Goal: Information Seeking & Learning: Learn about a topic

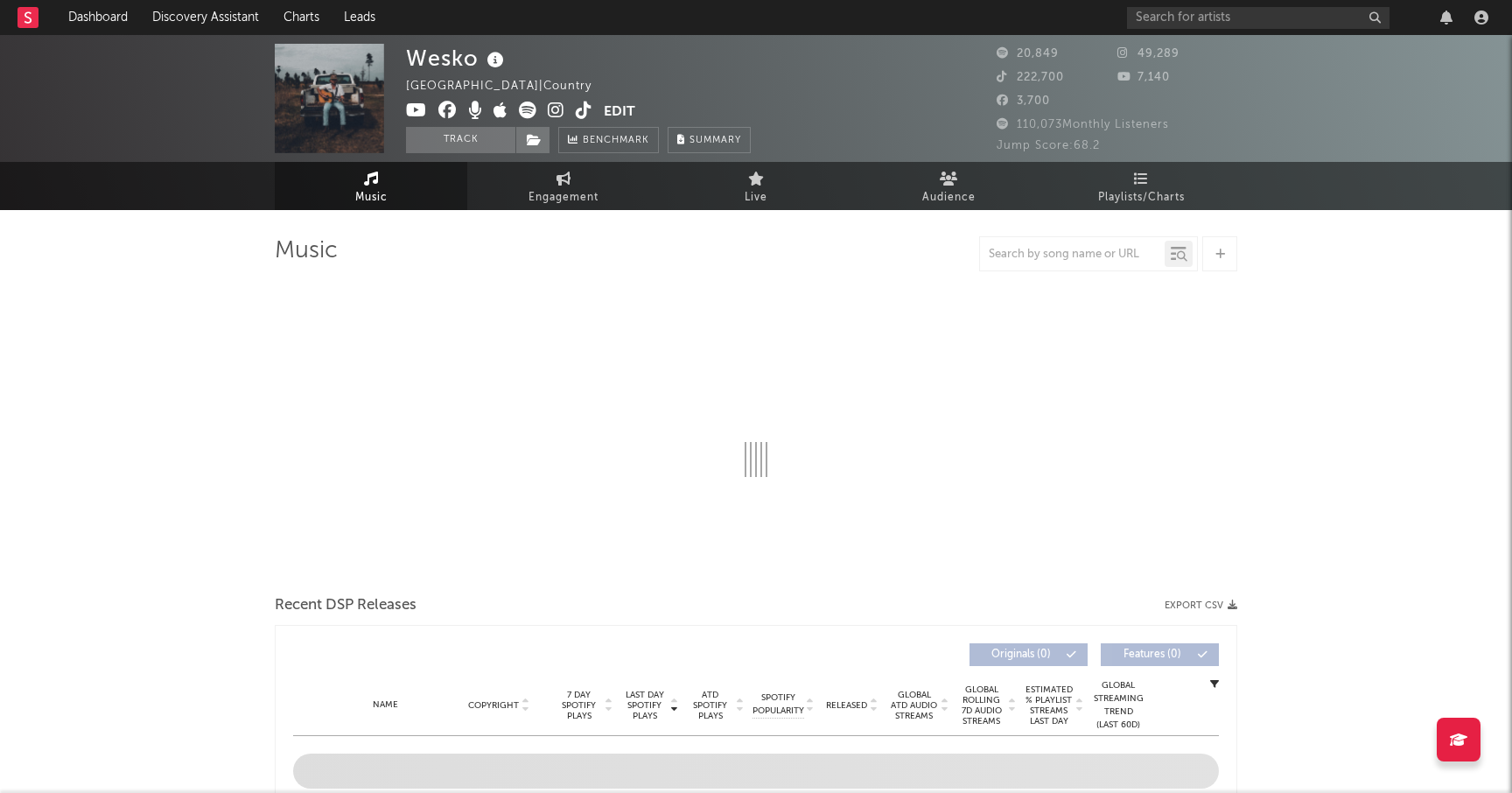
select select "6m"
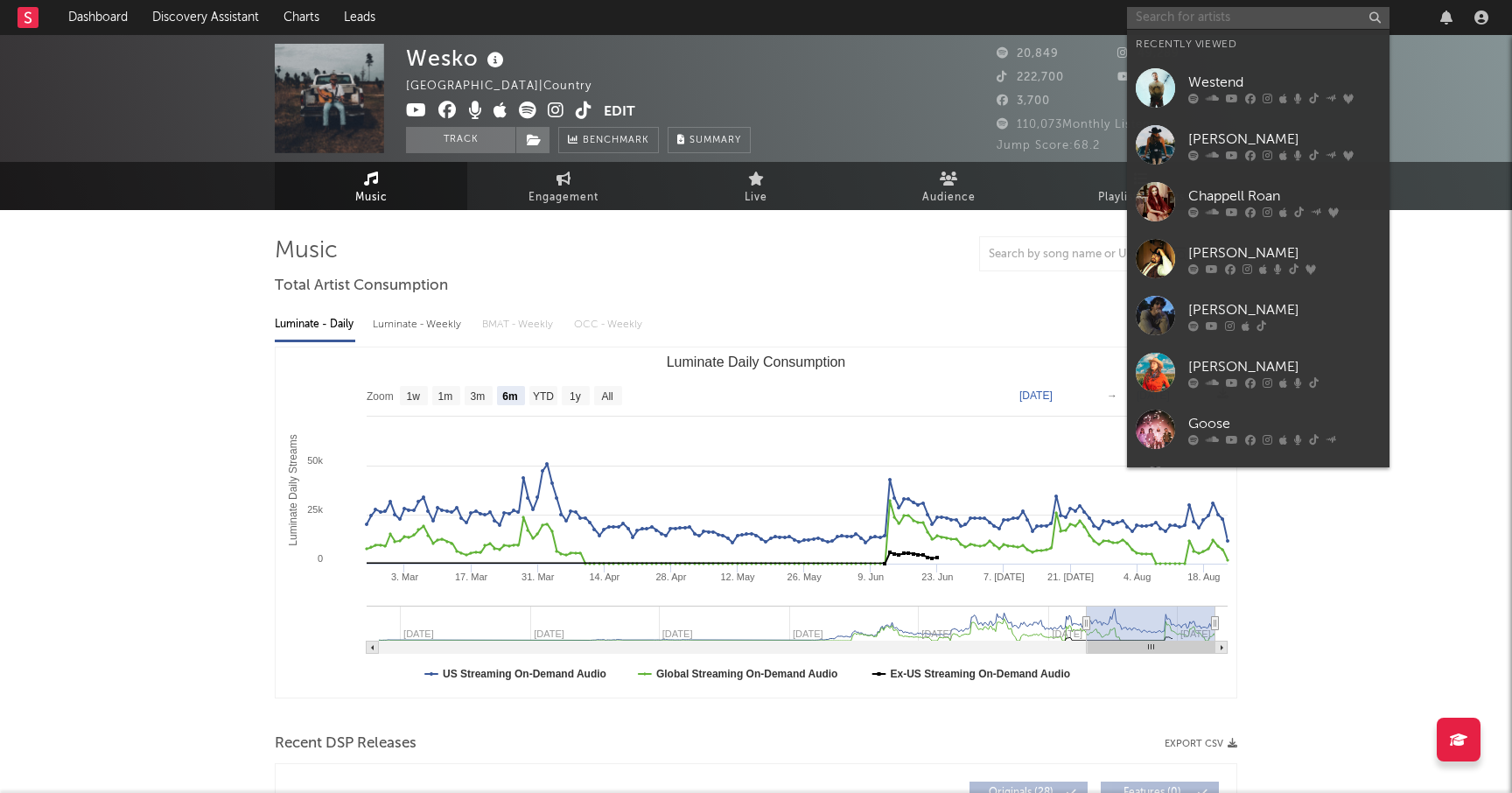
click at [1178, 18] on input "text" at bounding box center [1258, 17] width 262 height 21
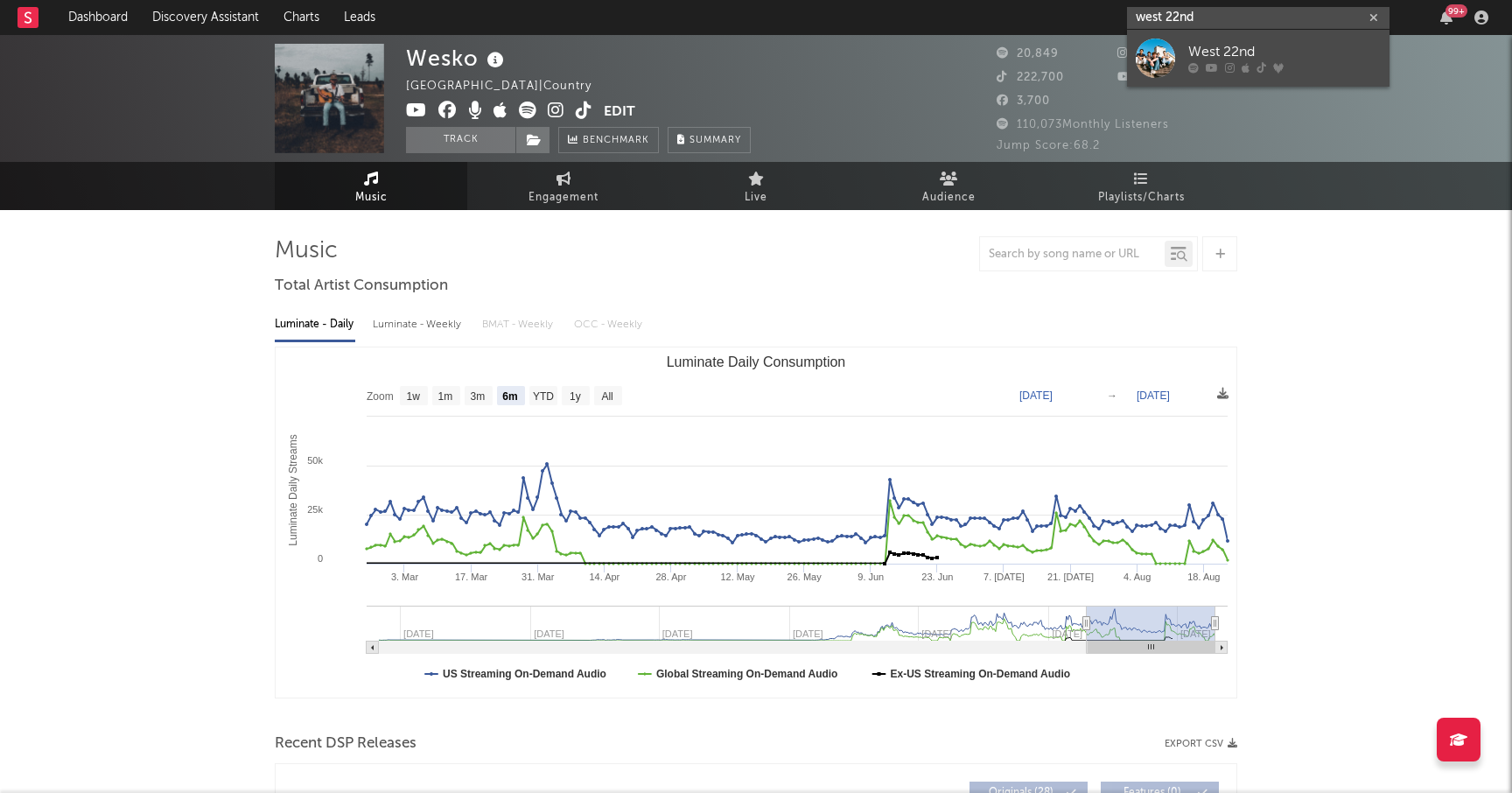
type input "west 22nd"
click at [1211, 42] on div "West 22nd" at bounding box center [1284, 52] width 192 height 21
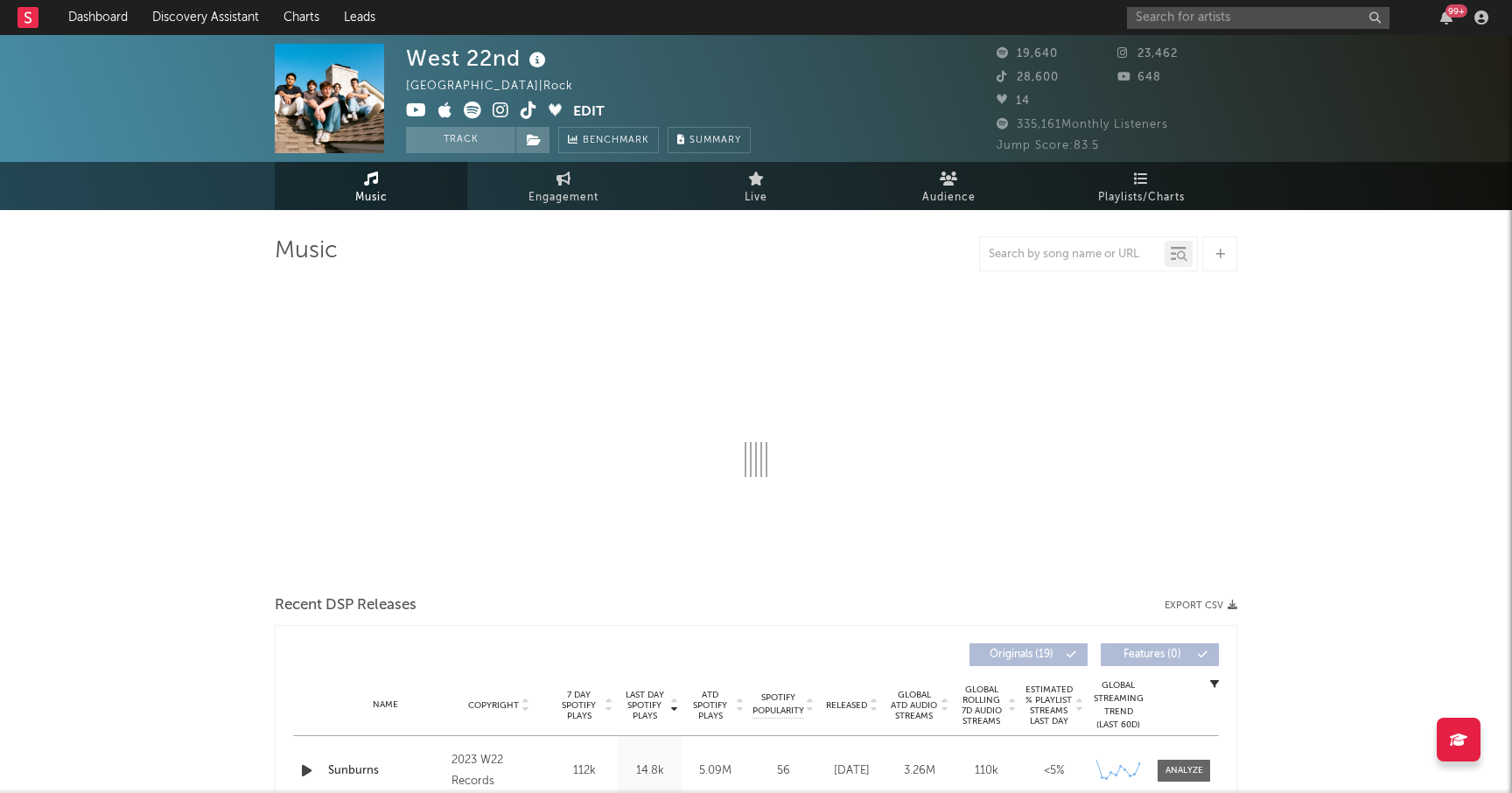
select select "6m"
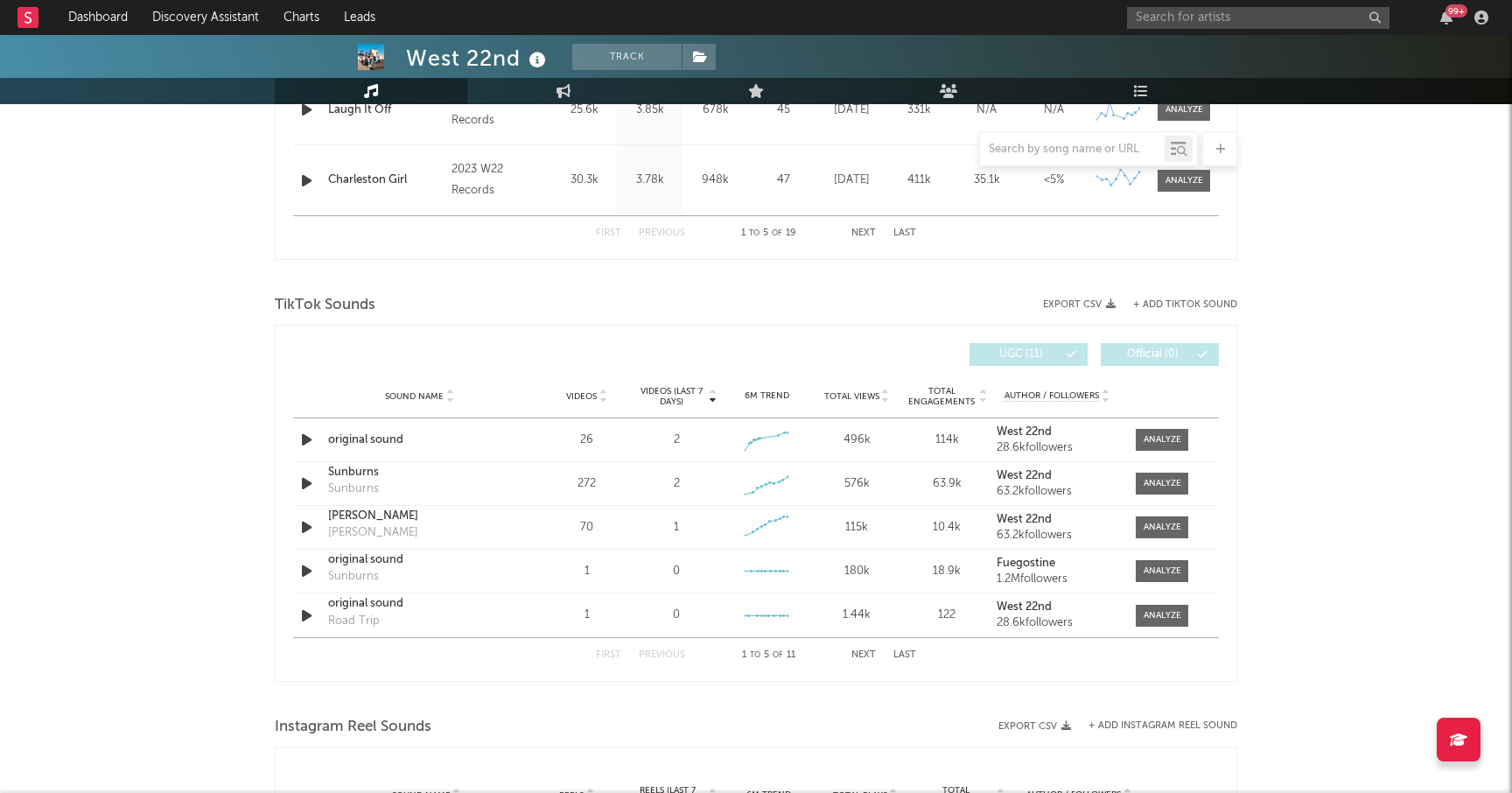
scroll to position [1015, 0]
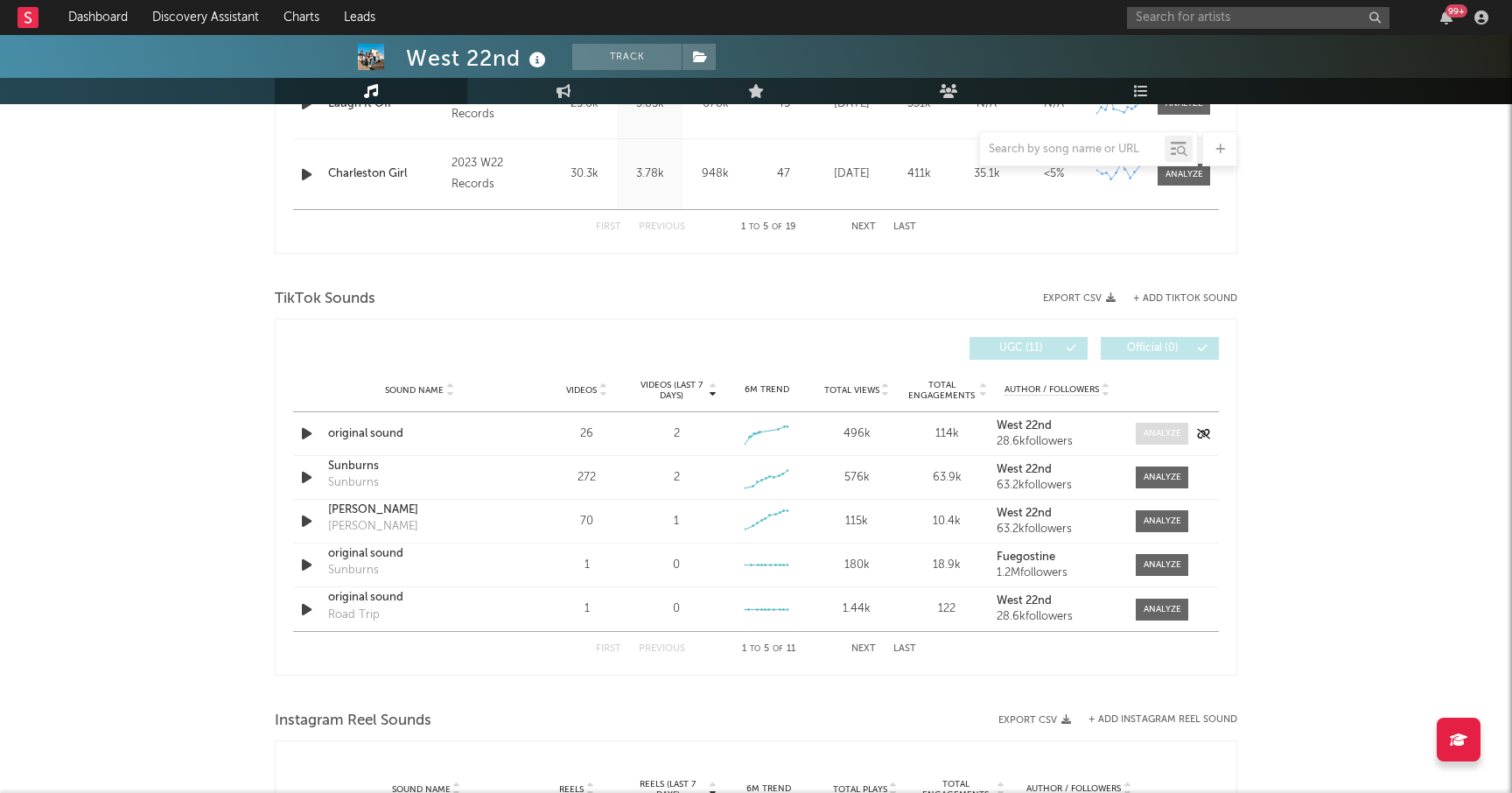
click at [1159, 437] on div at bounding box center [1163, 433] width 37 height 13
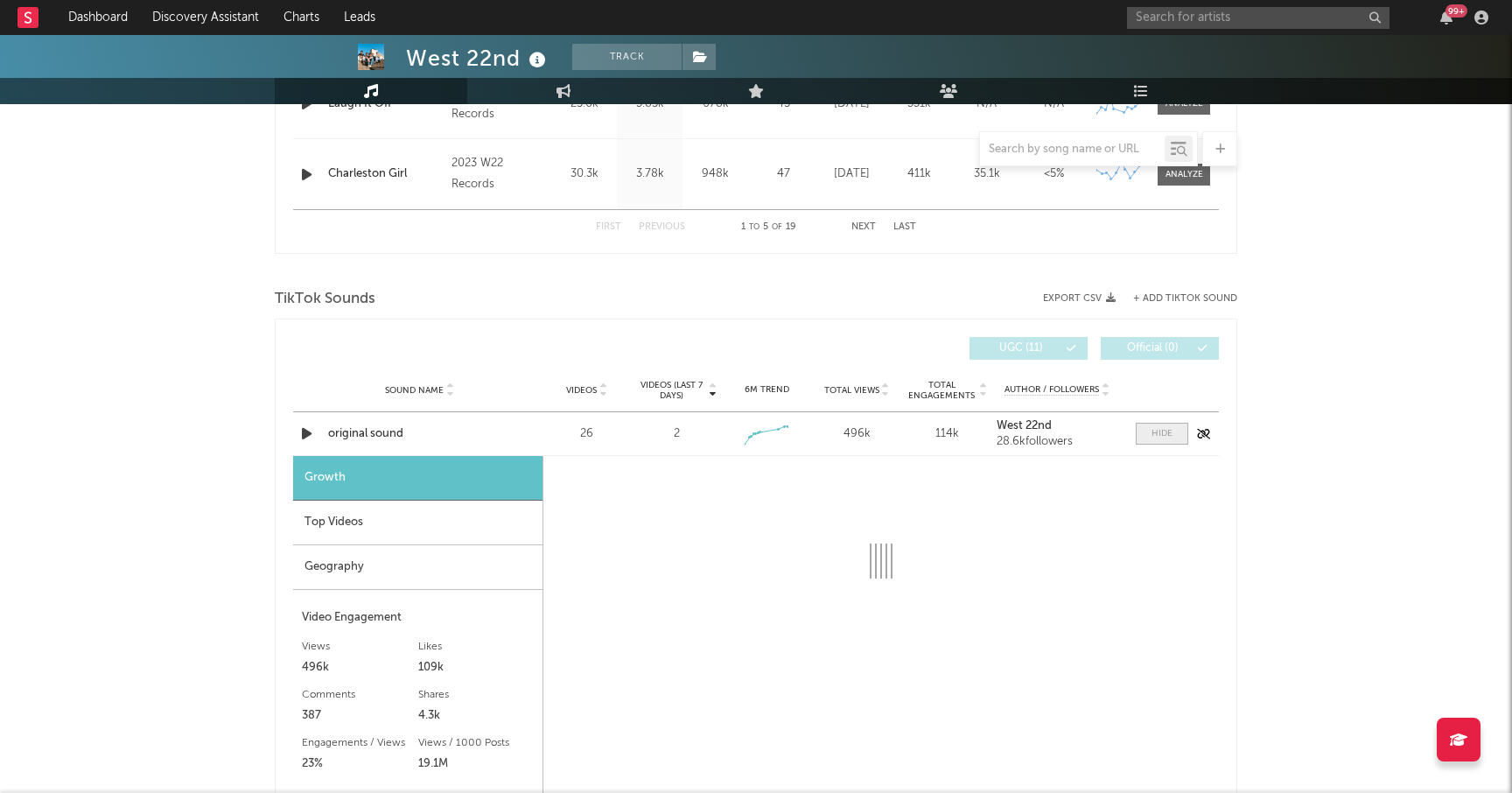
select select "1w"
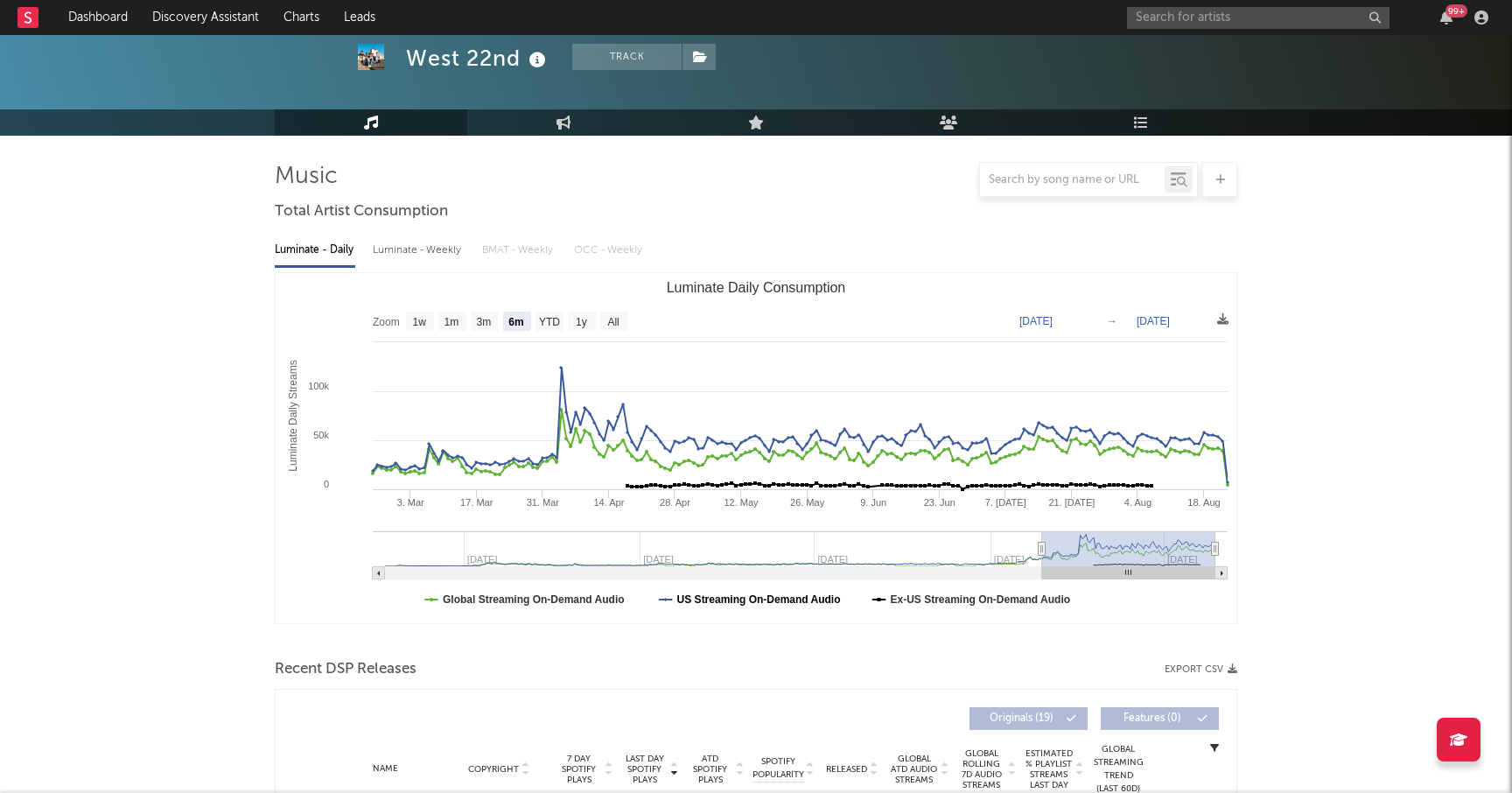
scroll to position [0, 0]
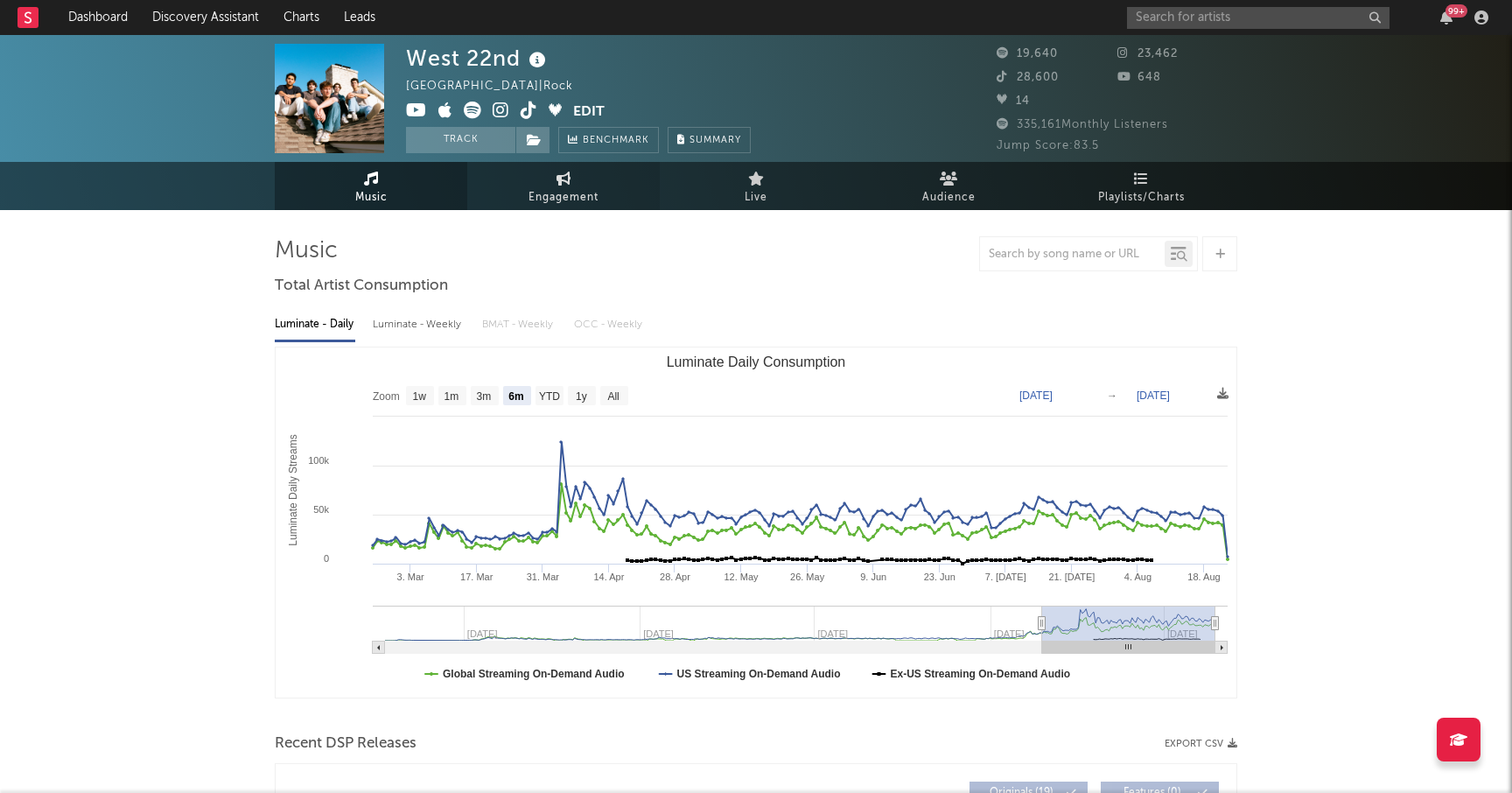
click at [571, 184] on link "Engagement" at bounding box center [563, 186] width 192 height 49
select select "1w"
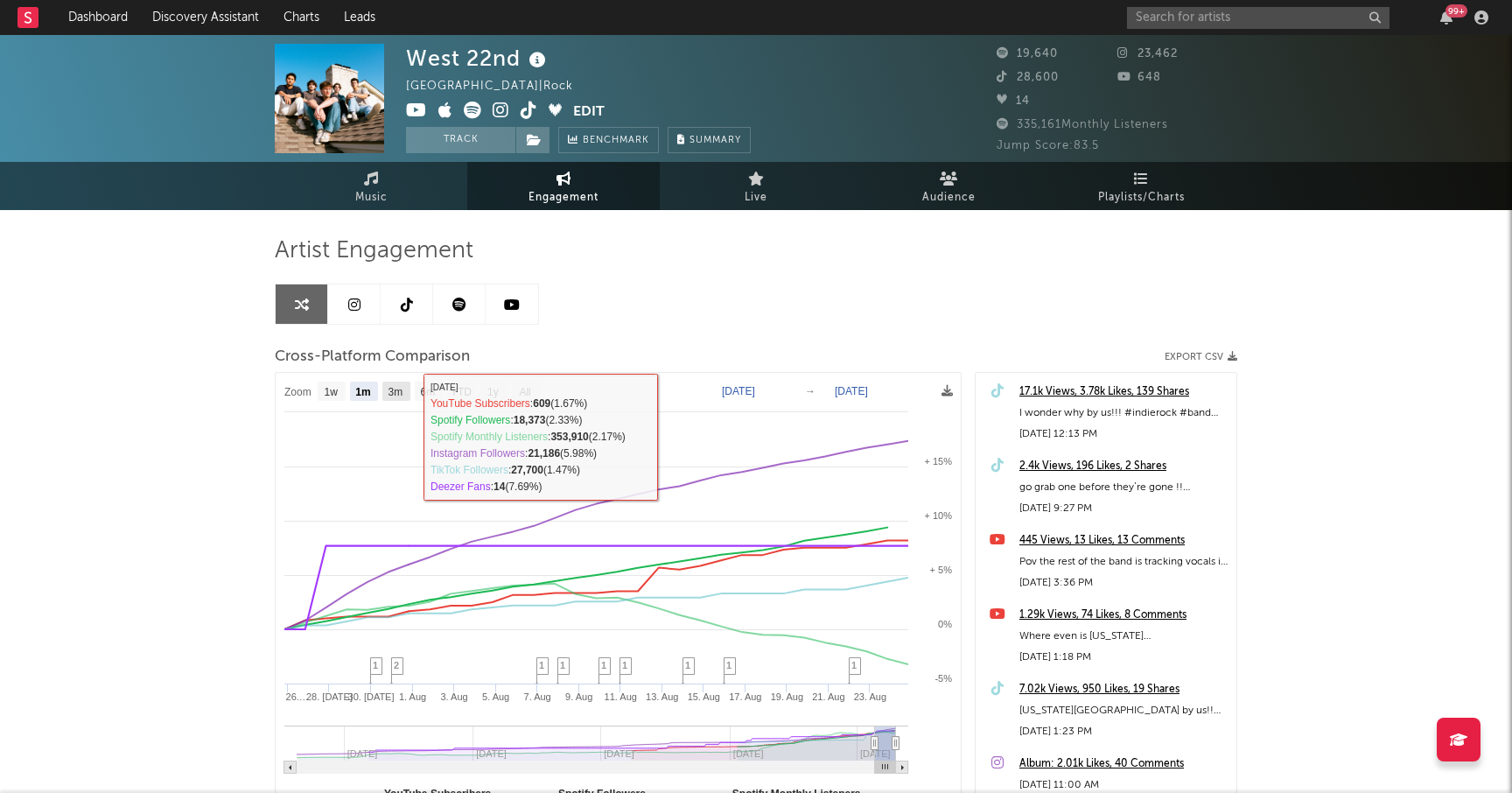
click at [398, 392] on text "3m" at bounding box center [396, 391] width 15 height 12
select select "3m"
type input "[DATE]"
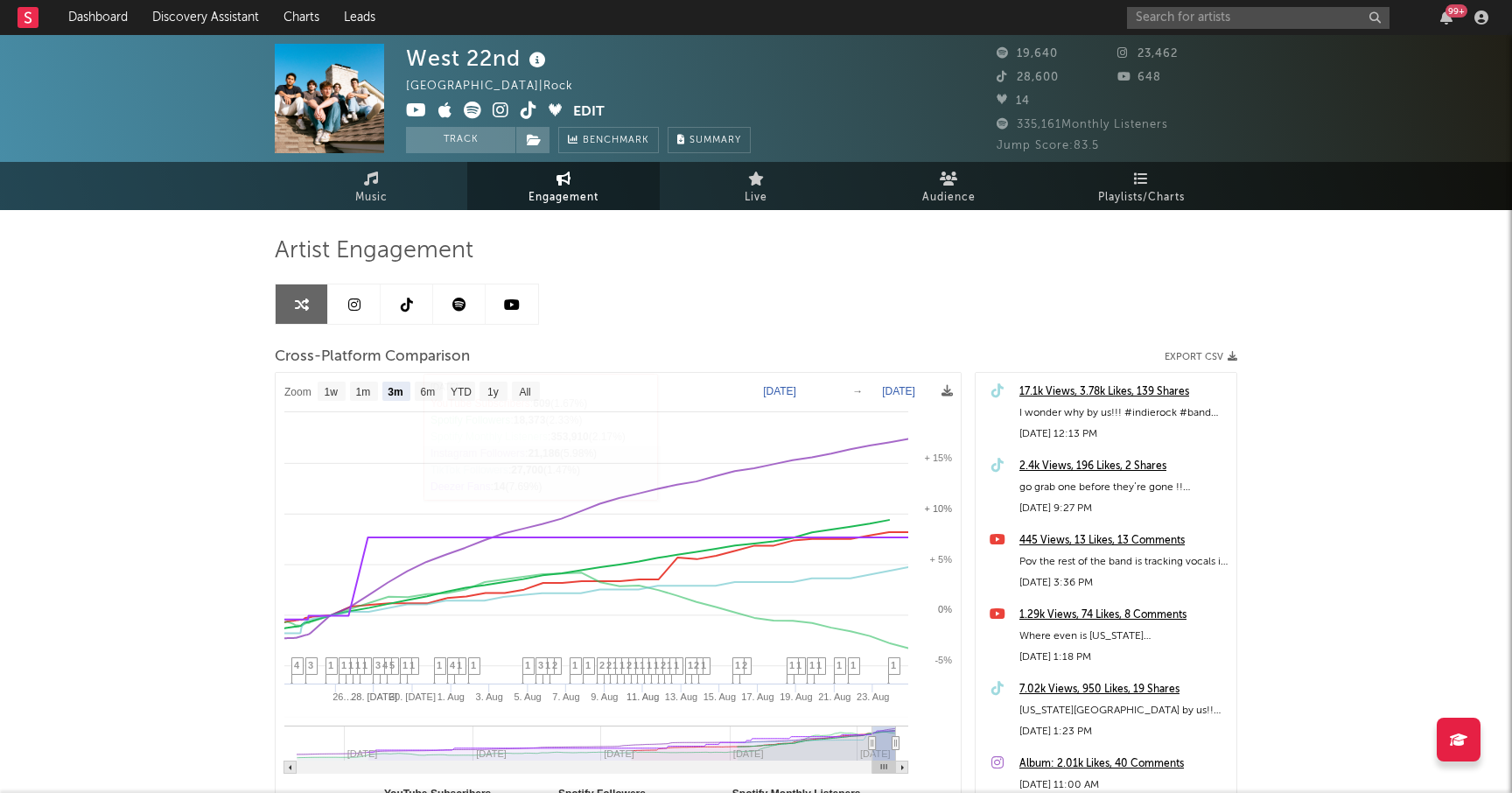
select select "3m"
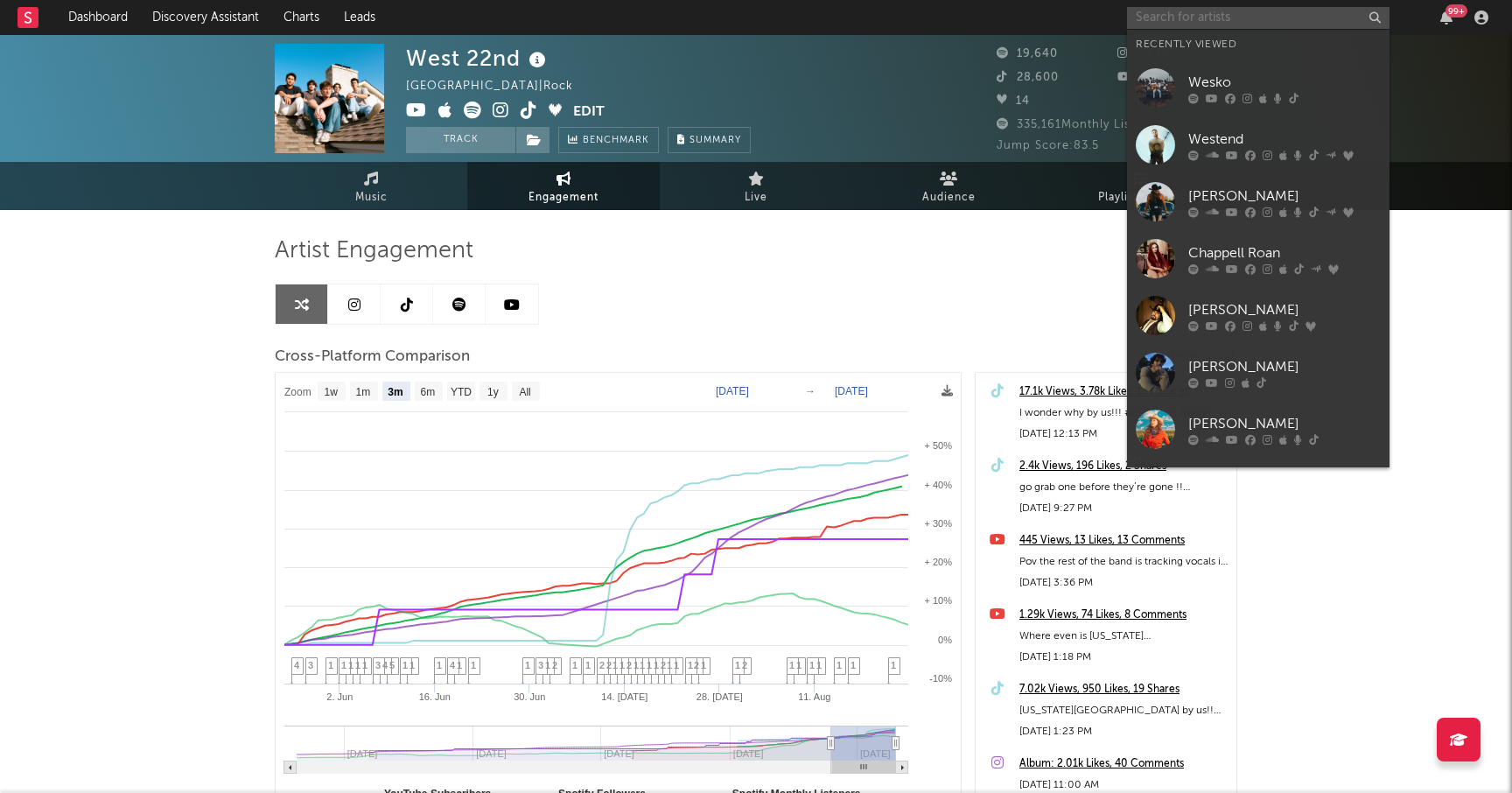
click at [1193, 25] on input "text" at bounding box center [1258, 17] width 262 height 21
click at [1233, 196] on div "[PERSON_NAME]" at bounding box center [1284, 196] width 192 height 21
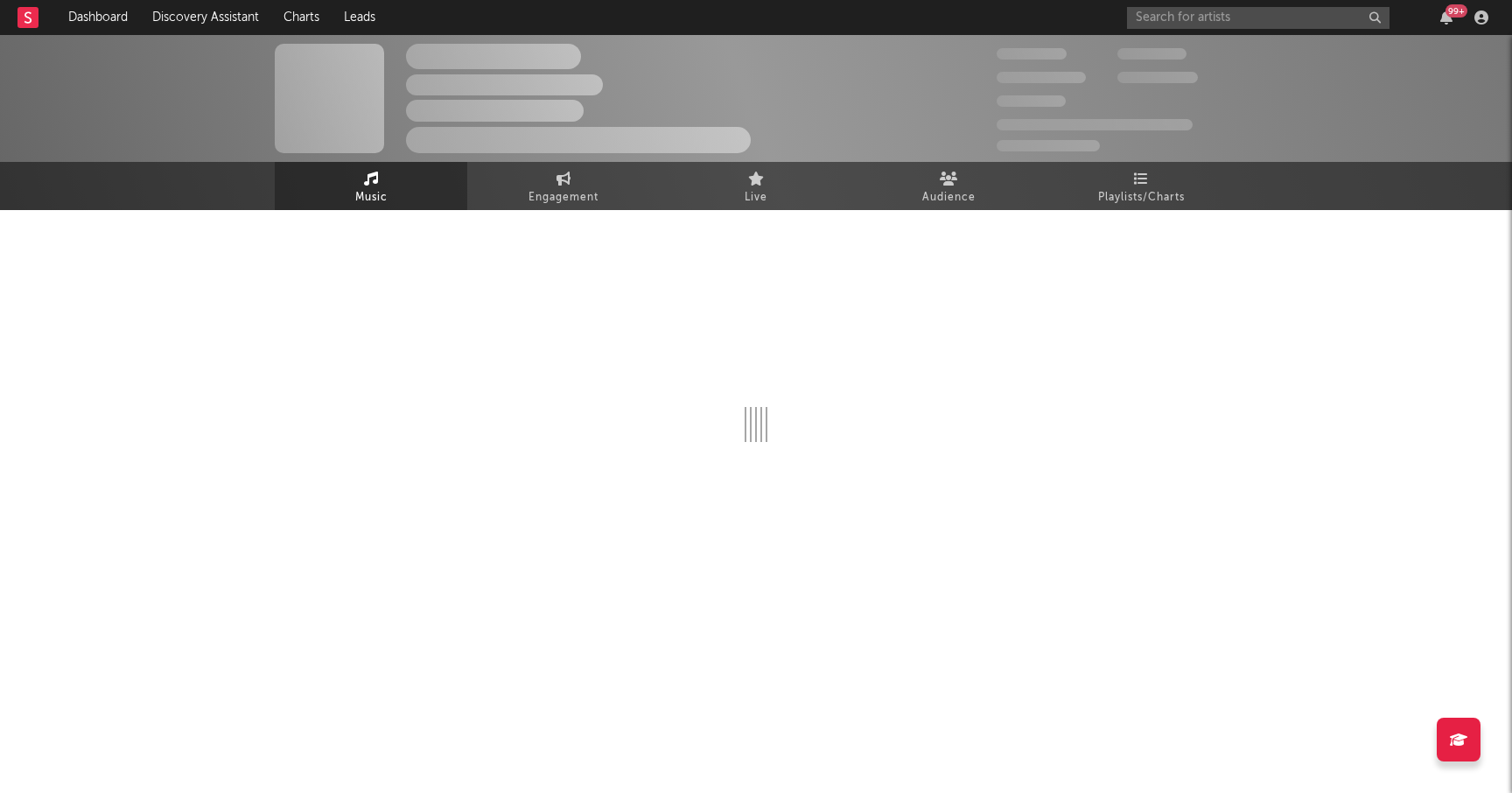
select select "6m"
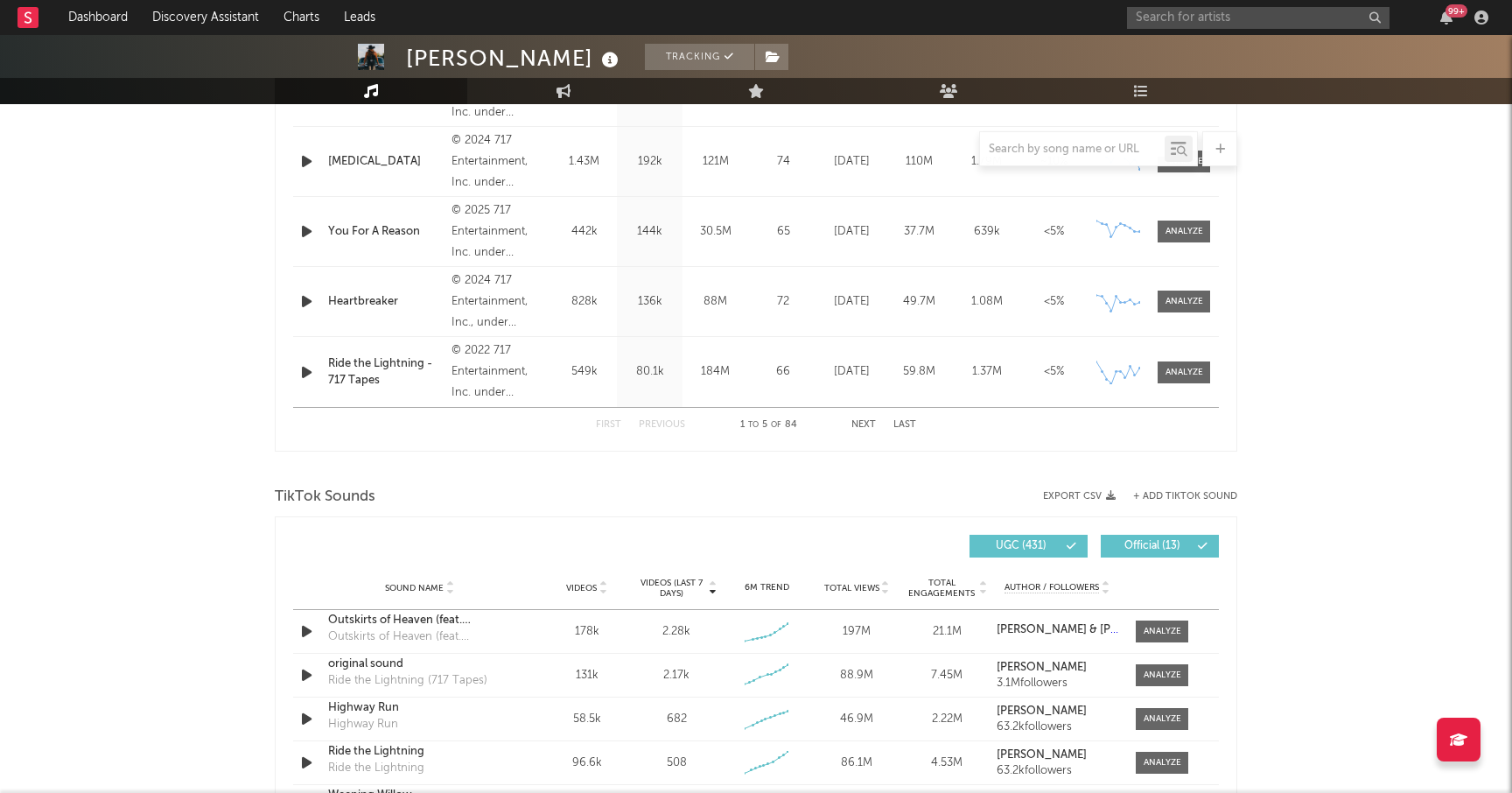
scroll to position [898, 0]
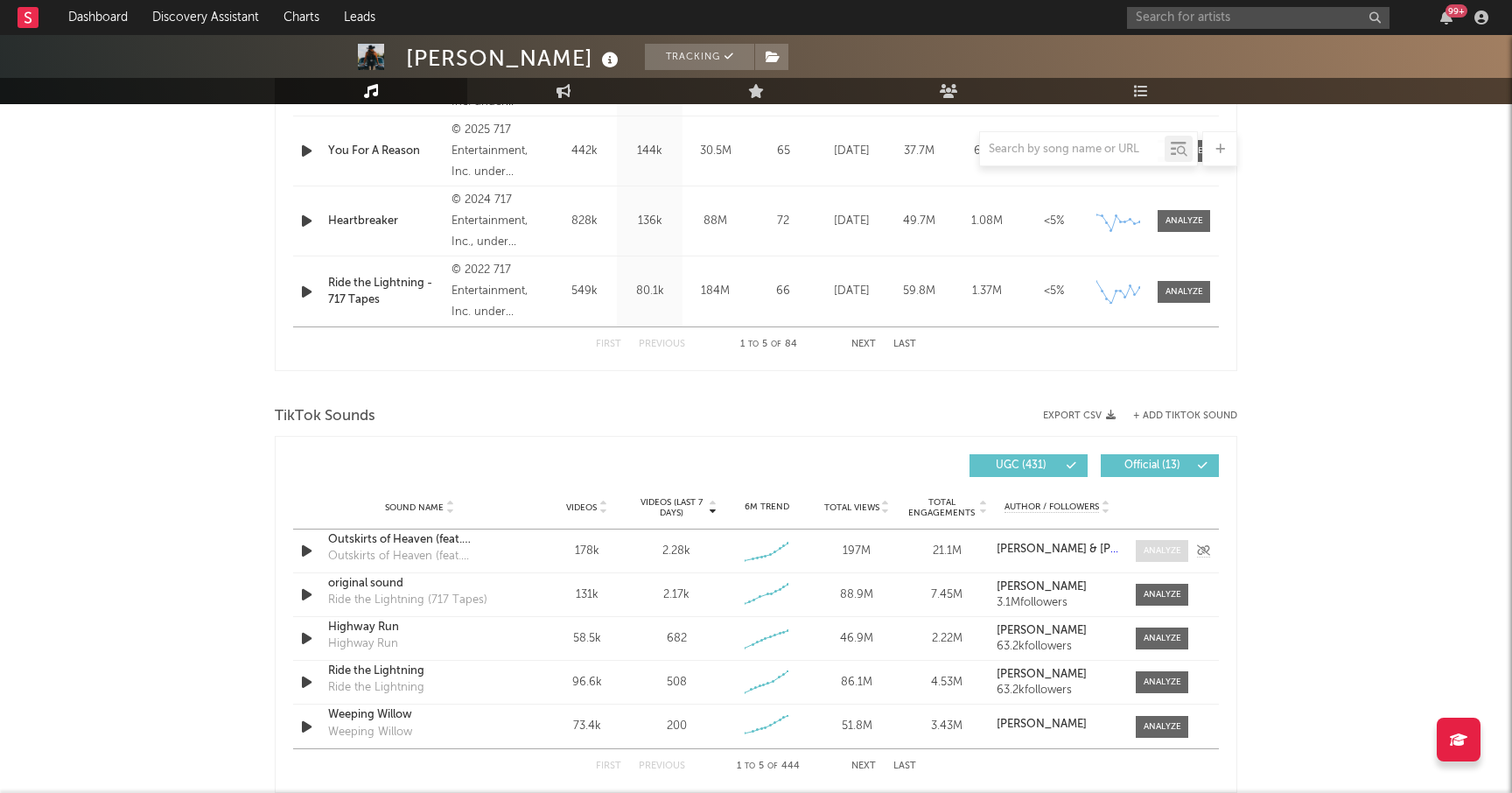
click at [1163, 546] on div at bounding box center [1163, 551] width 37 height 13
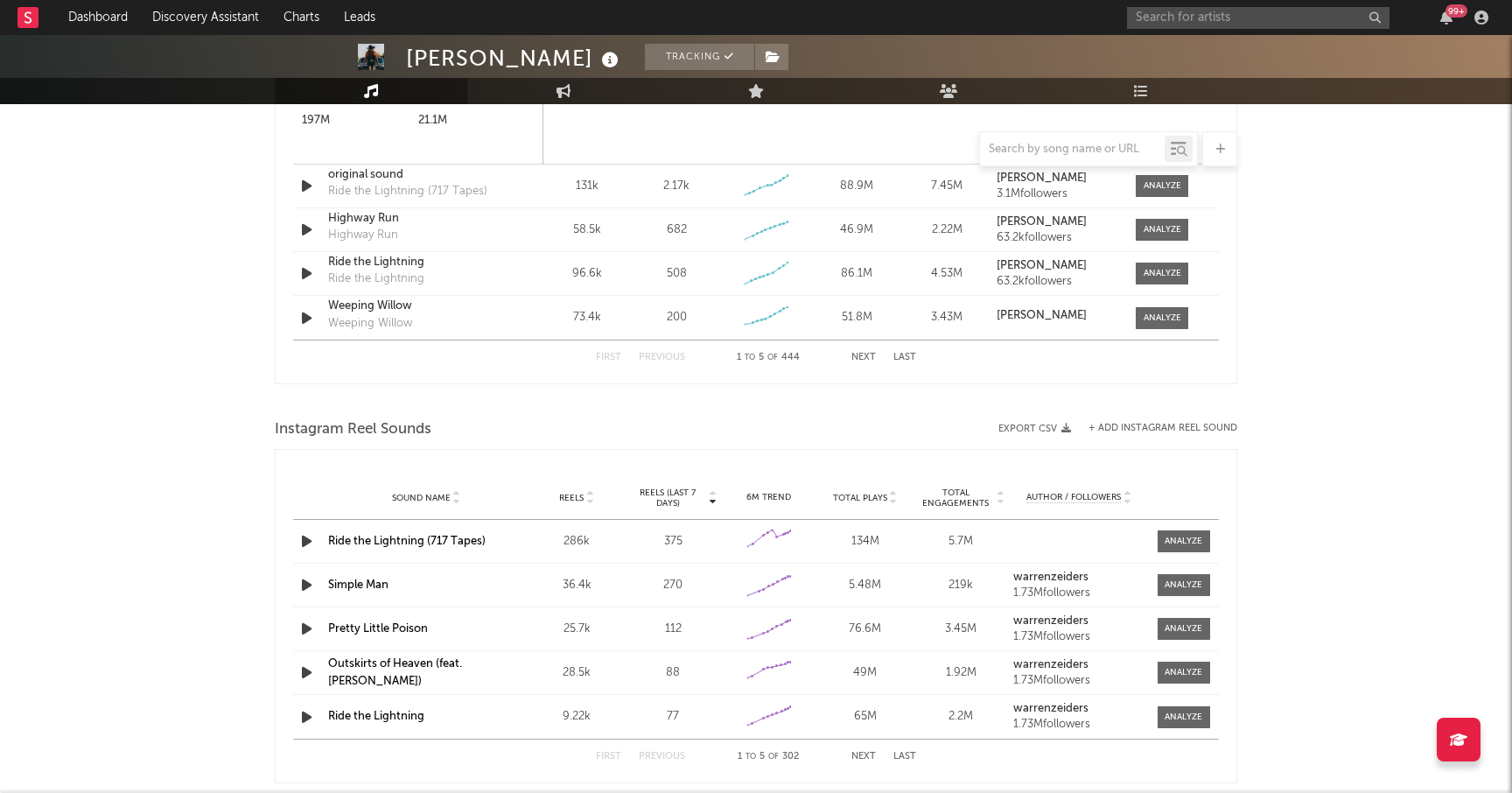
scroll to position [1749, 0]
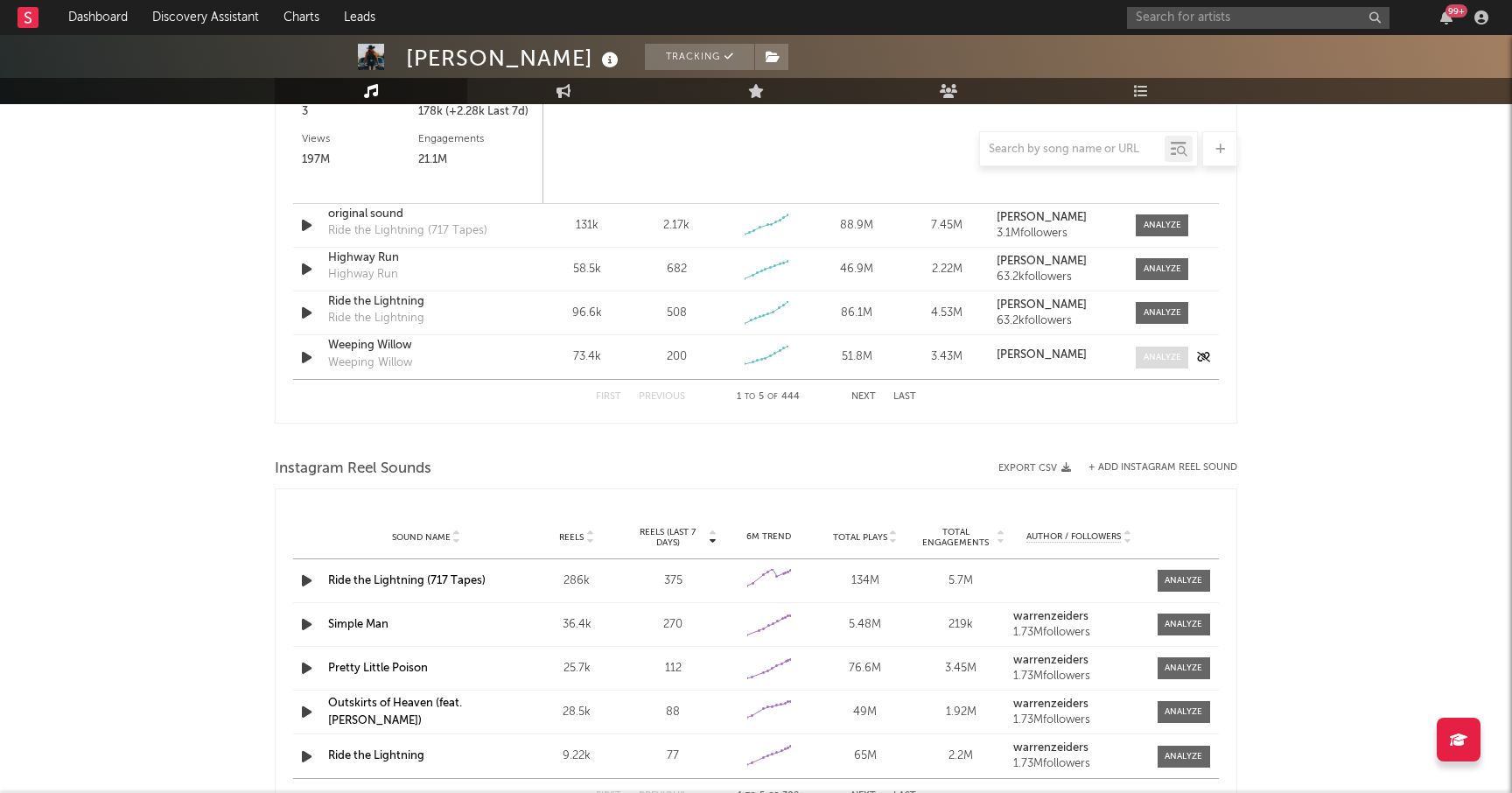
select select "6m"
click at [1152, 356] on div at bounding box center [1163, 358] width 37 height 13
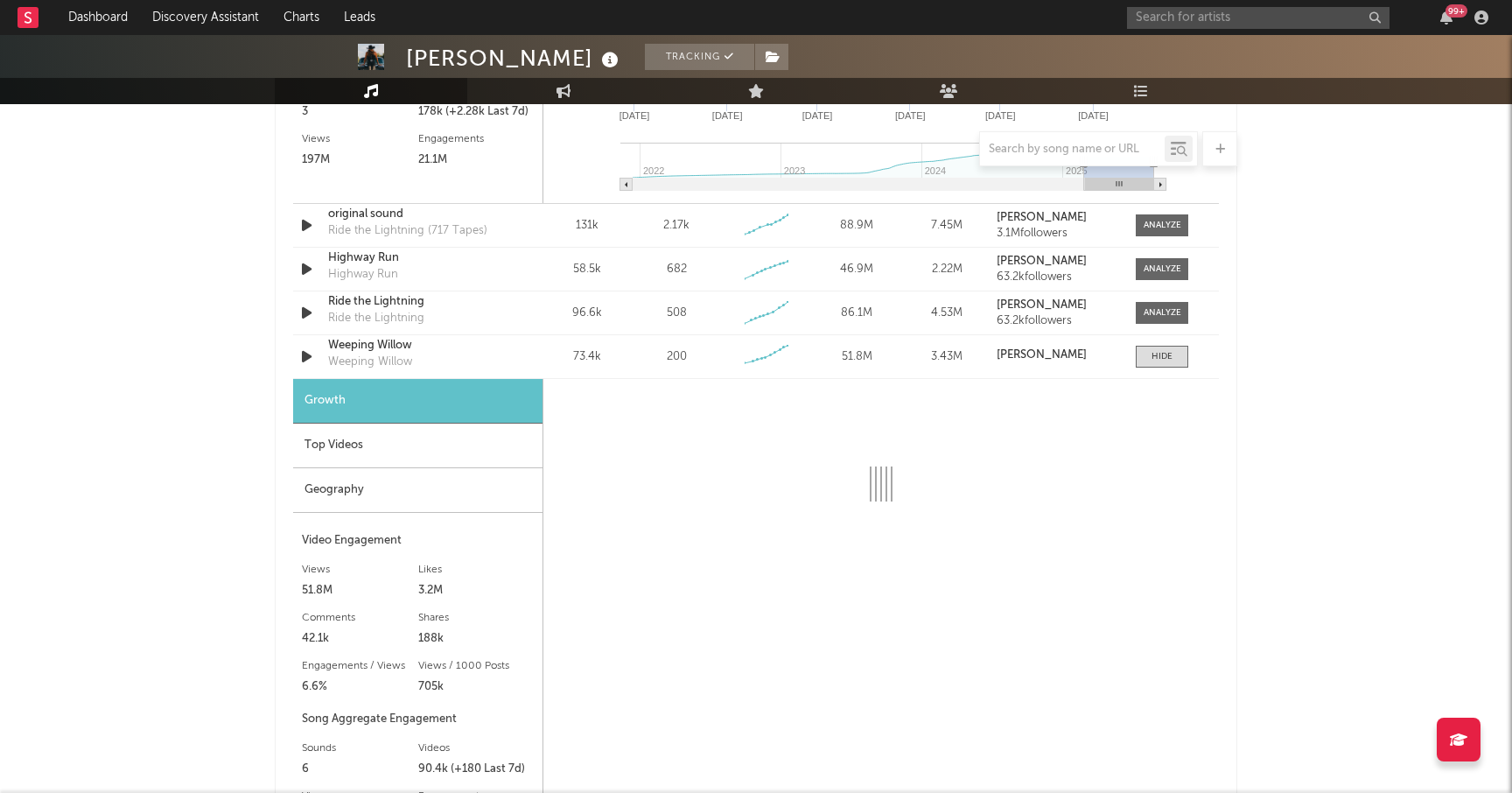
select select "6m"
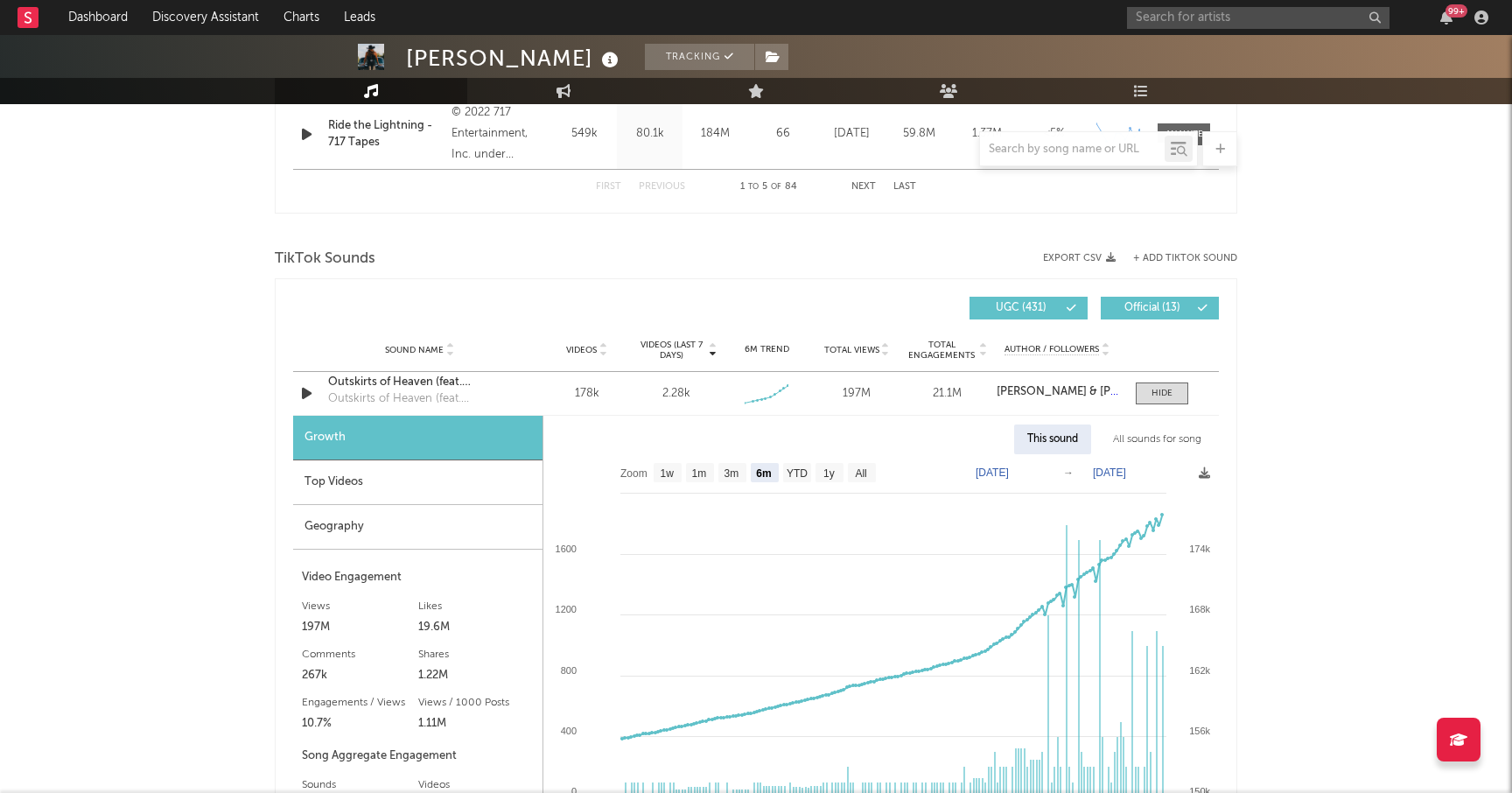
scroll to position [1062, 0]
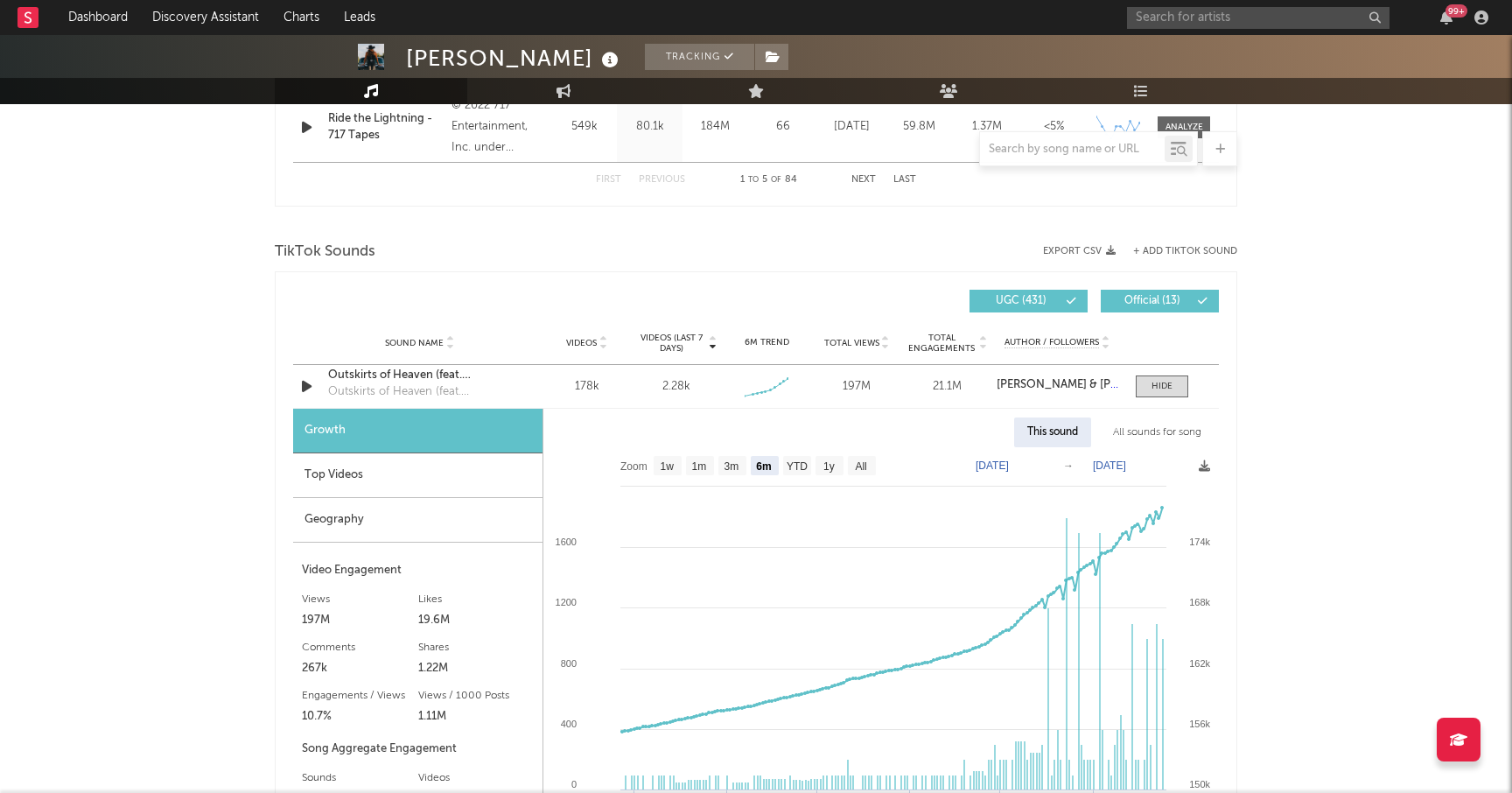
click at [674, 330] on div "Sound Name Videos Videos (last 7 days) Weekly Growth % 6M Trend Total Views Tot…" at bounding box center [756, 343] width 926 height 44
click at [672, 340] on span "Videos (last 7 days)" at bounding box center [671, 343] width 71 height 21
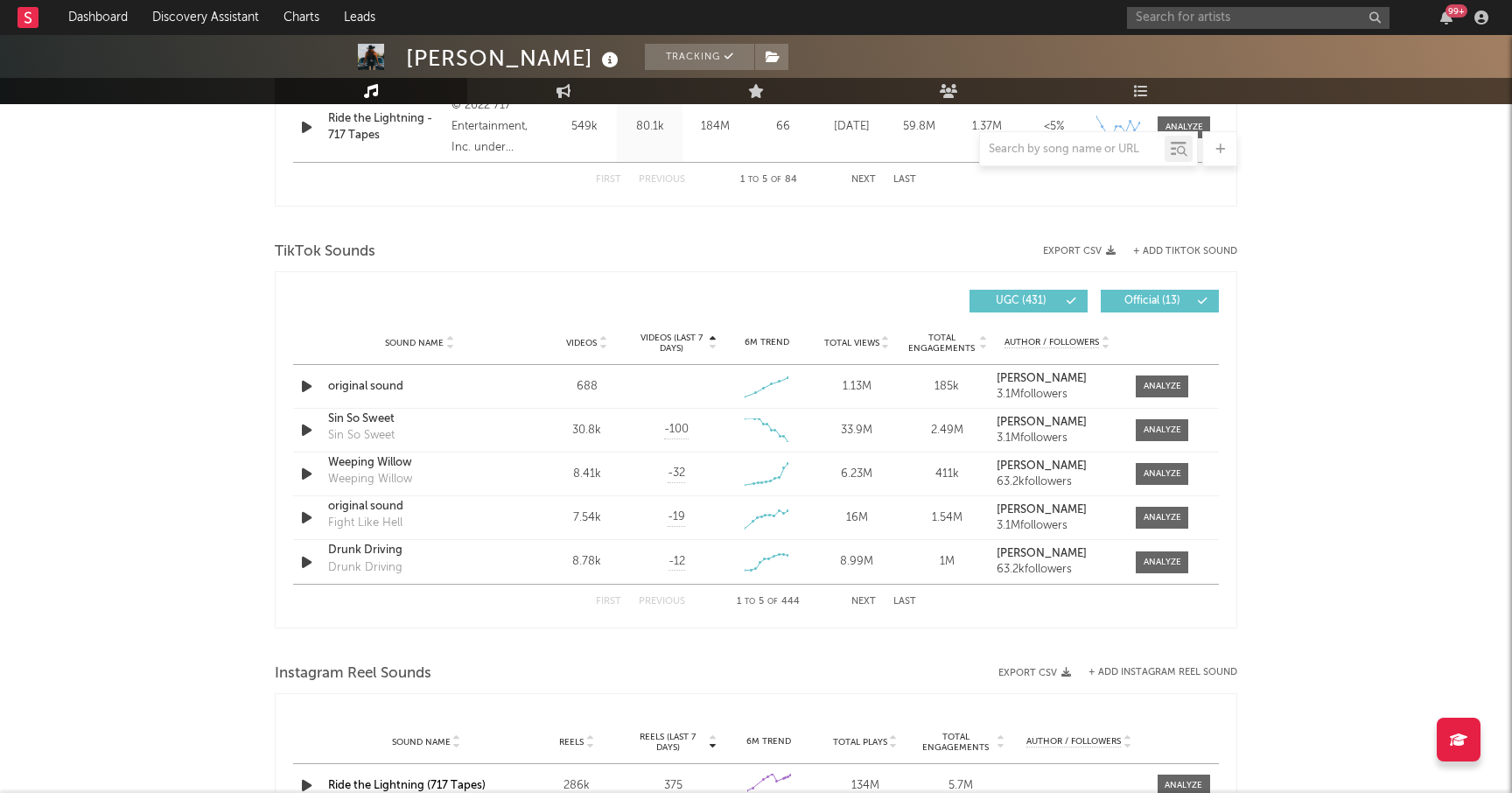
click at [672, 340] on span "Videos (last 7 days)" at bounding box center [671, 343] width 71 height 21
select select "6m"
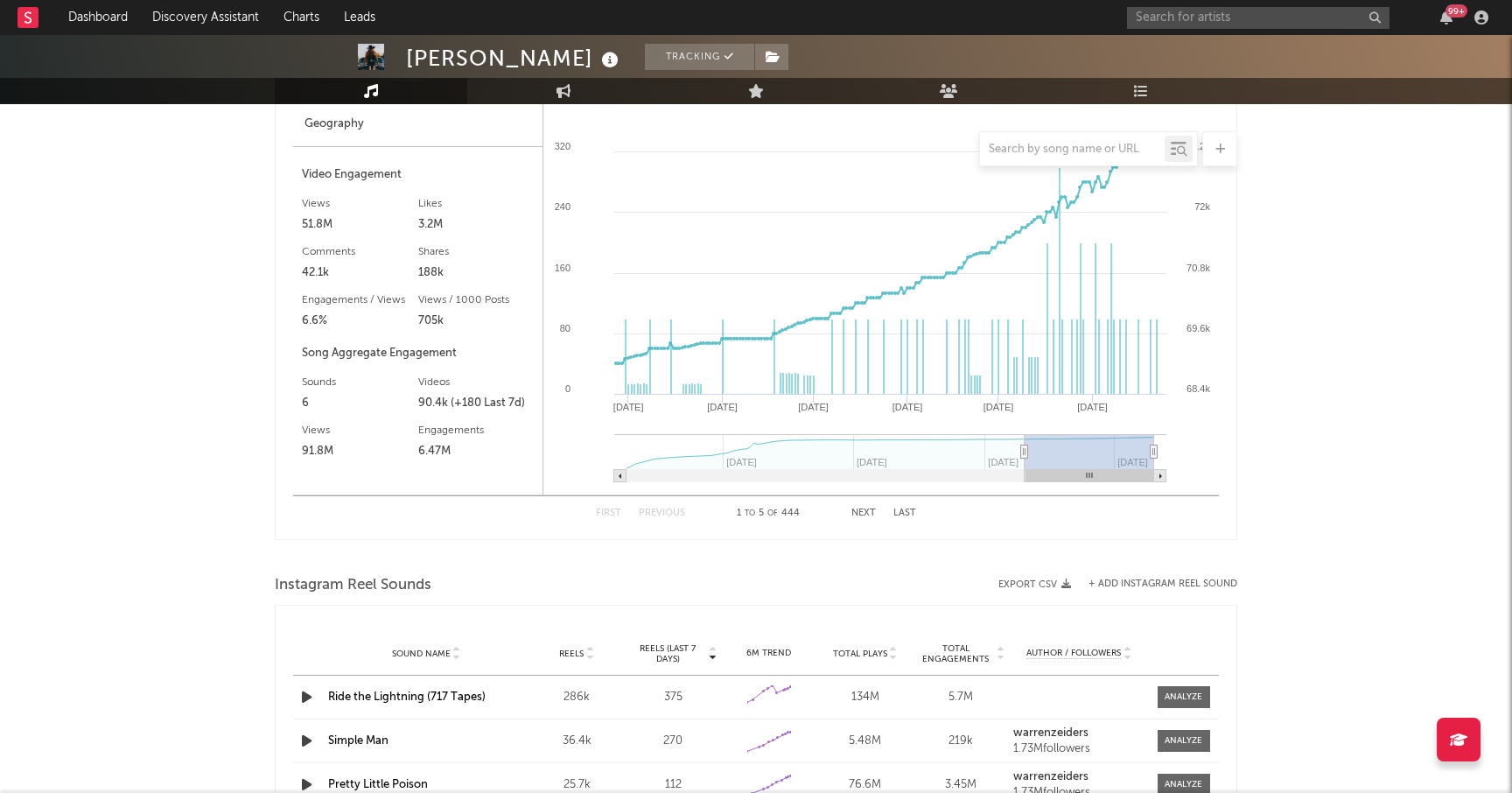
scroll to position [2117, 0]
click at [860, 506] on div "First Previous 1 to 5 of 444 Next Last" at bounding box center [756, 511] width 320 height 35
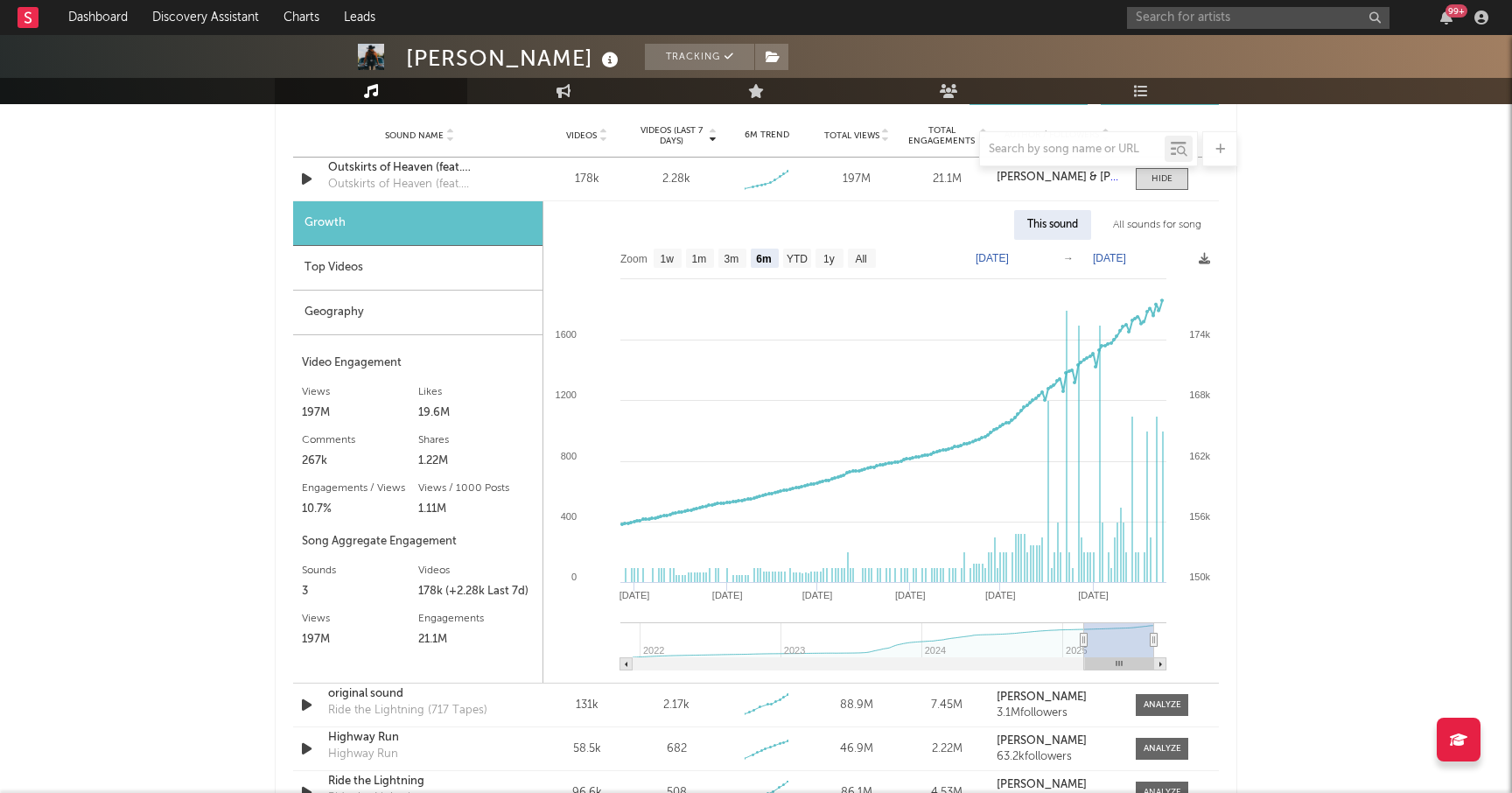
scroll to position [1272, 0]
